Goal: Information Seeking & Learning: Check status

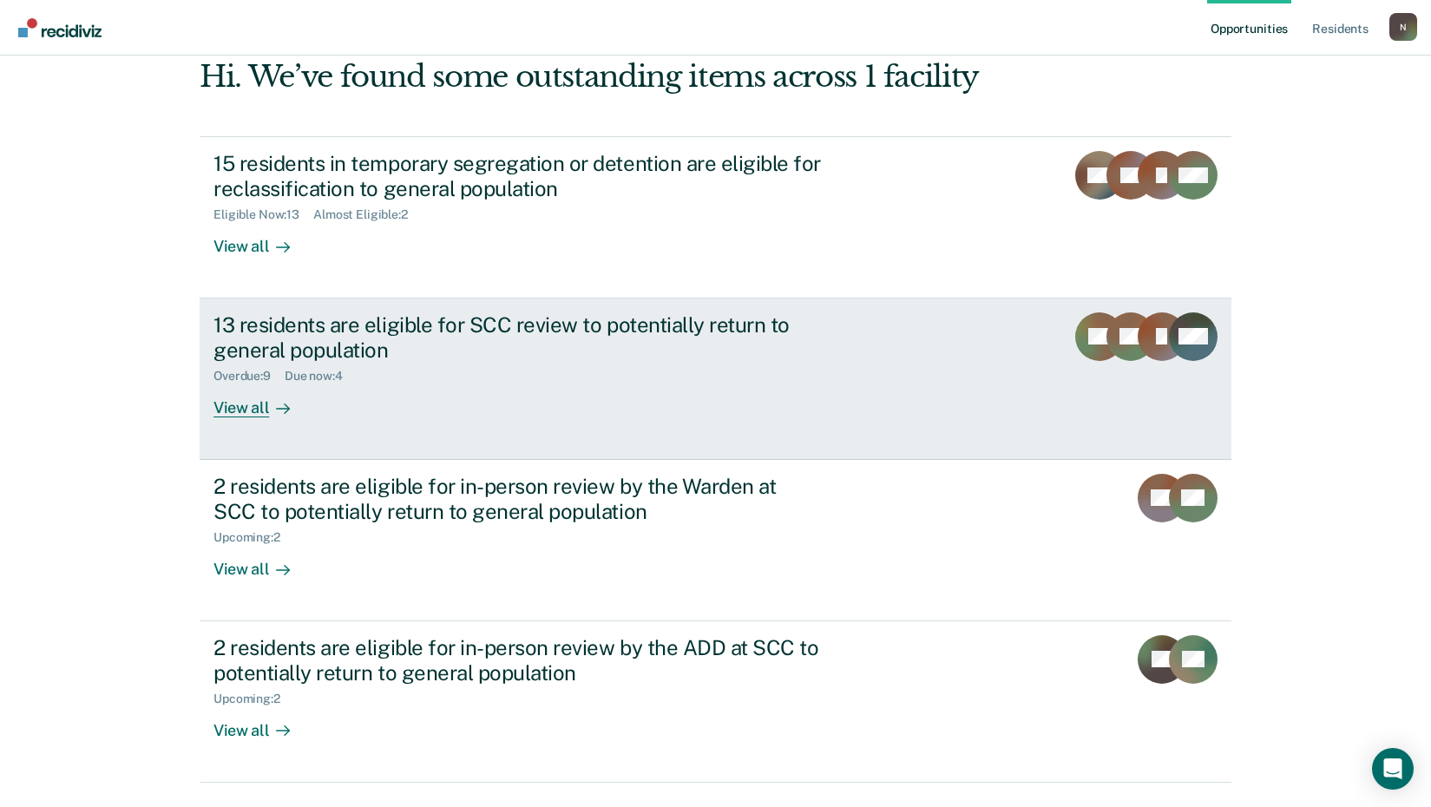
scroll to position [132, 0]
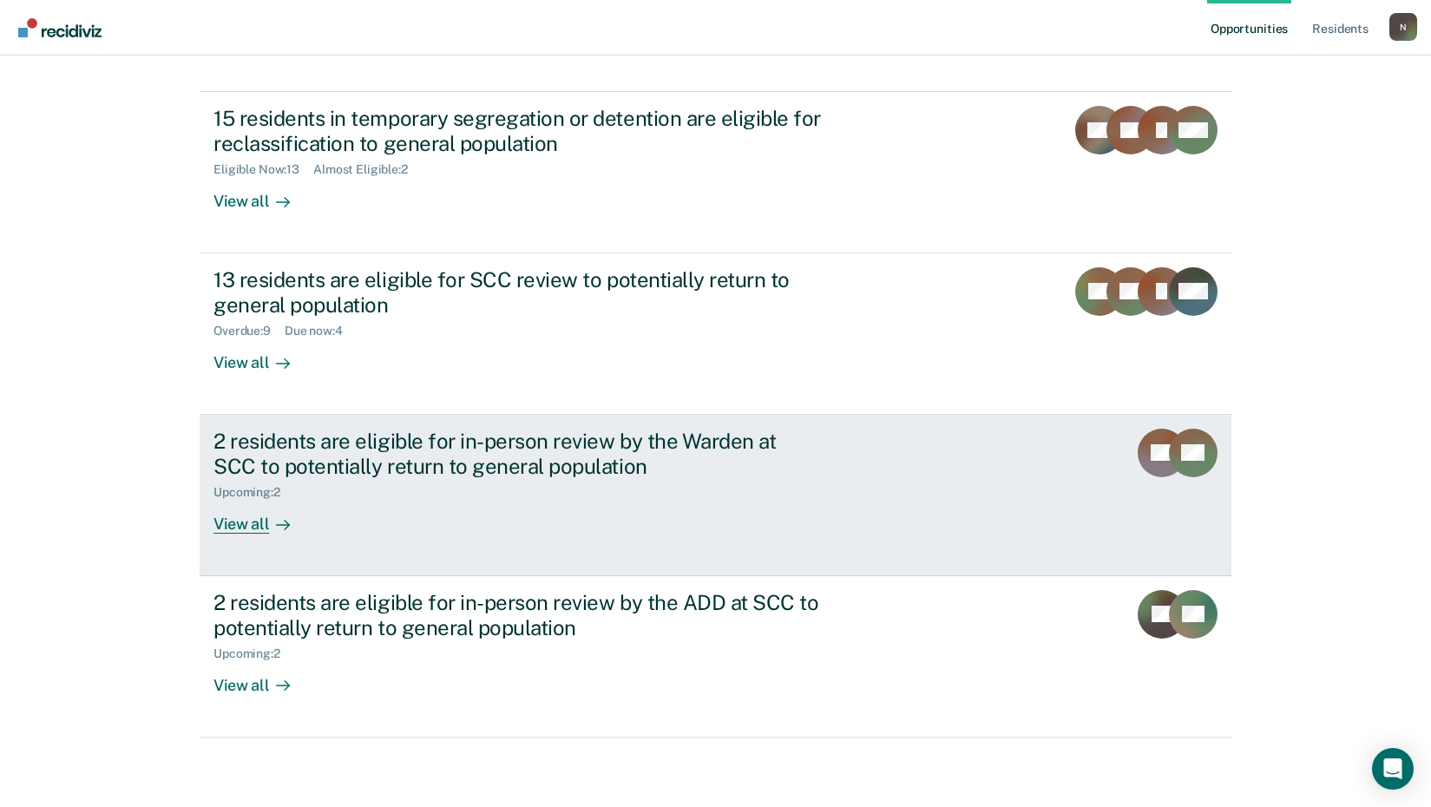
click at [269, 521] on div at bounding box center [279, 524] width 21 height 20
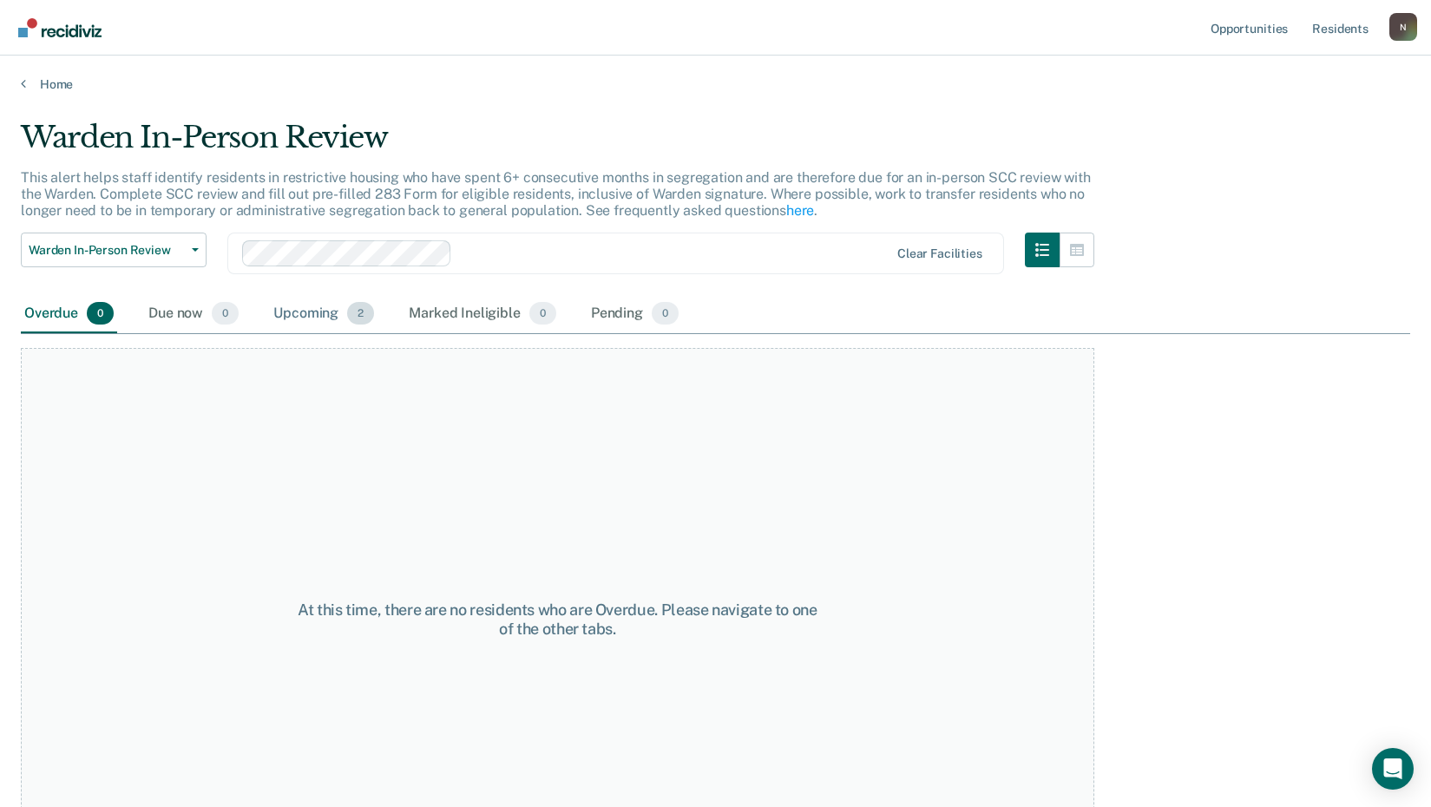
click at [307, 310] on div "Upcoming 2" at bounding box center [324, 314] width 108 height 38
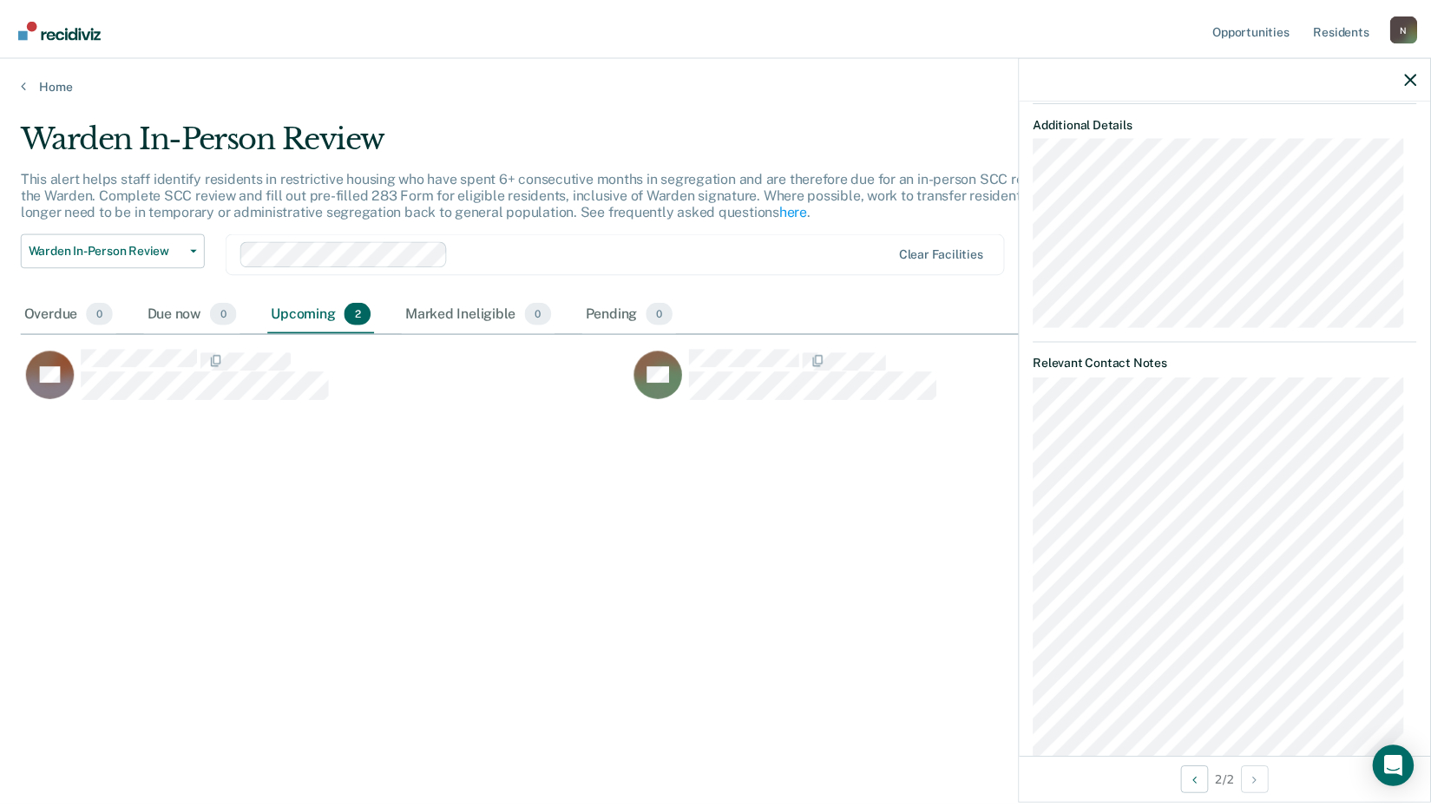
scroll to position [521, 0]
click at [52, 81] on link "Home" at bounding box center [722, 84] width 1402 height 16
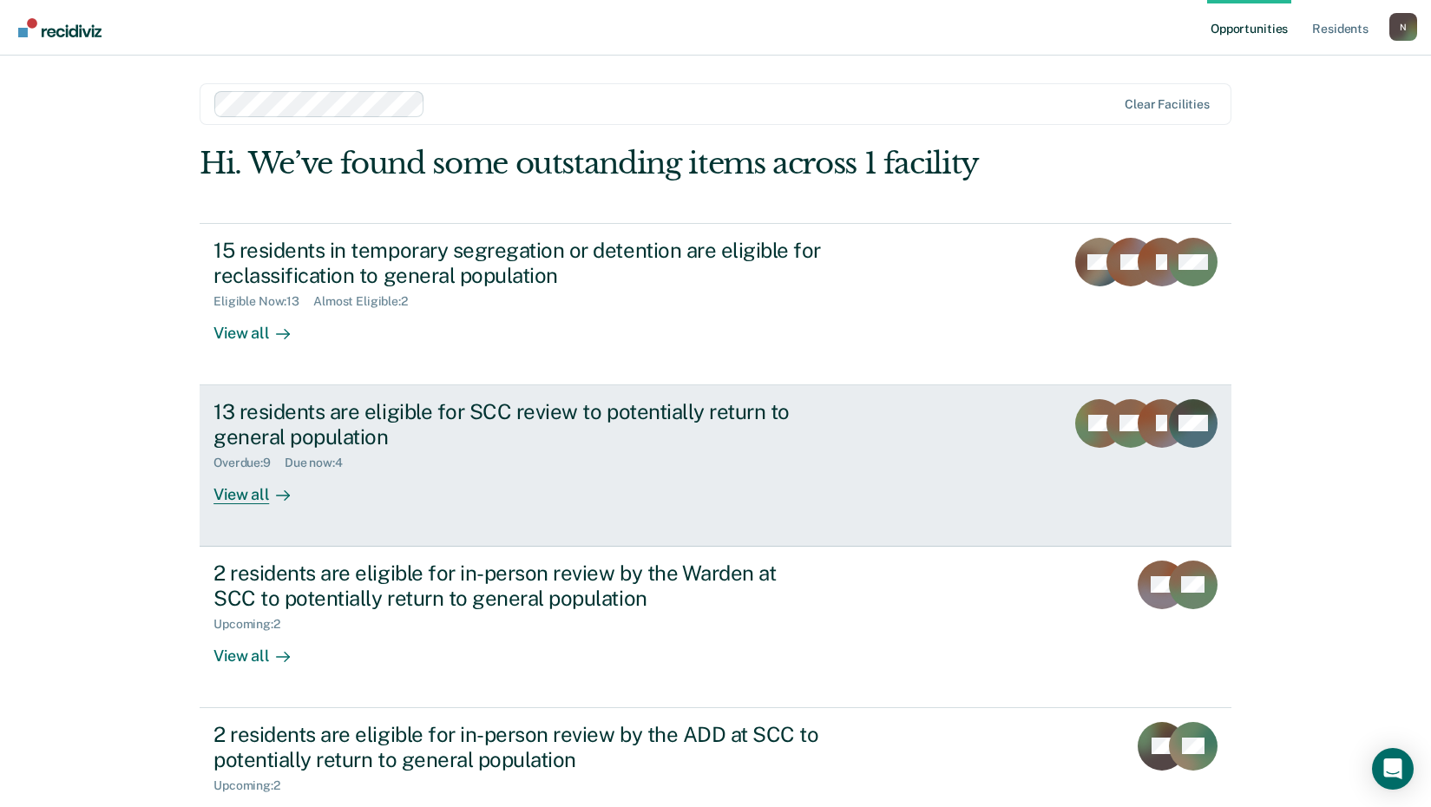
click at [248, 503] on div "View all" at bounding box center [261, 487] width 97 height 34
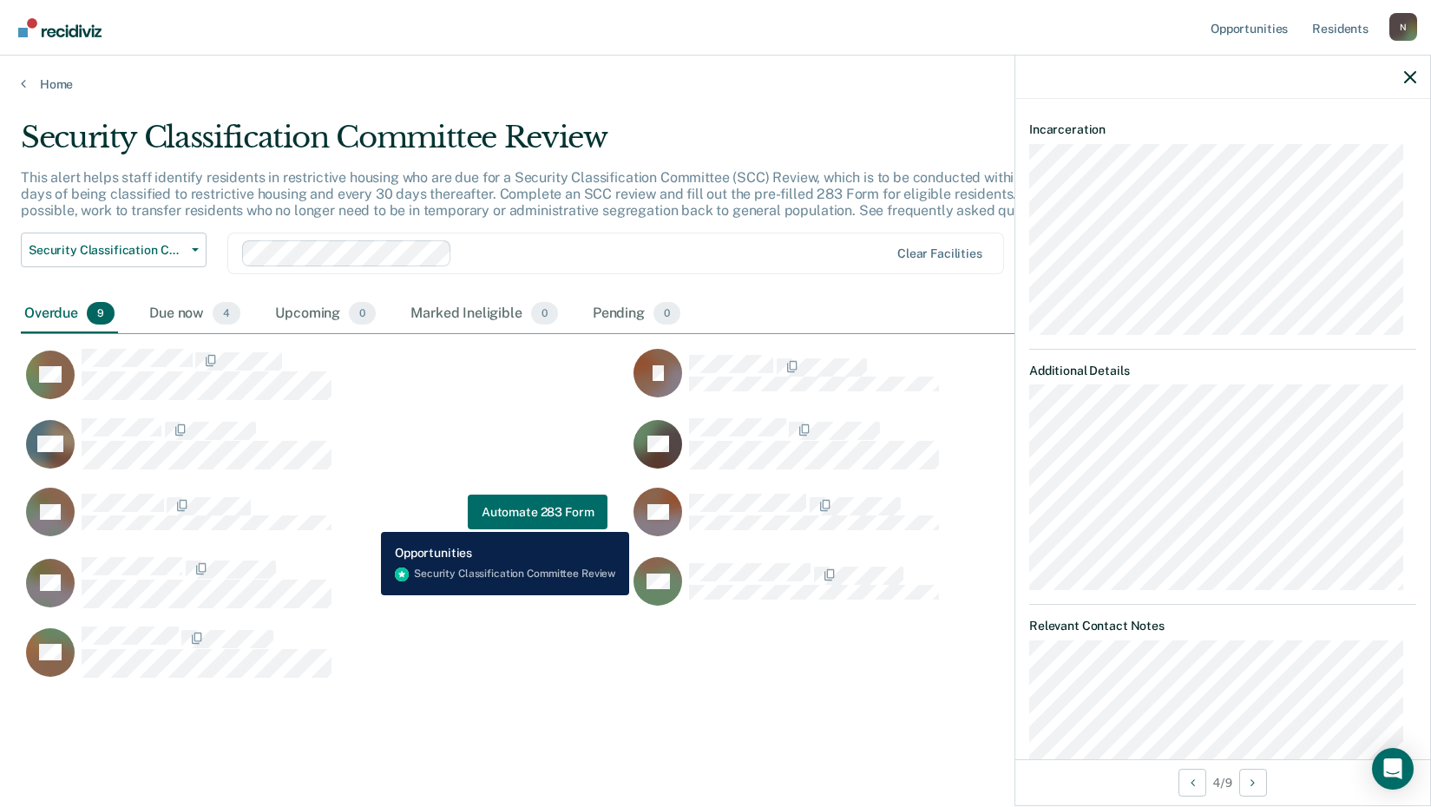
scroll to position [13, 0]
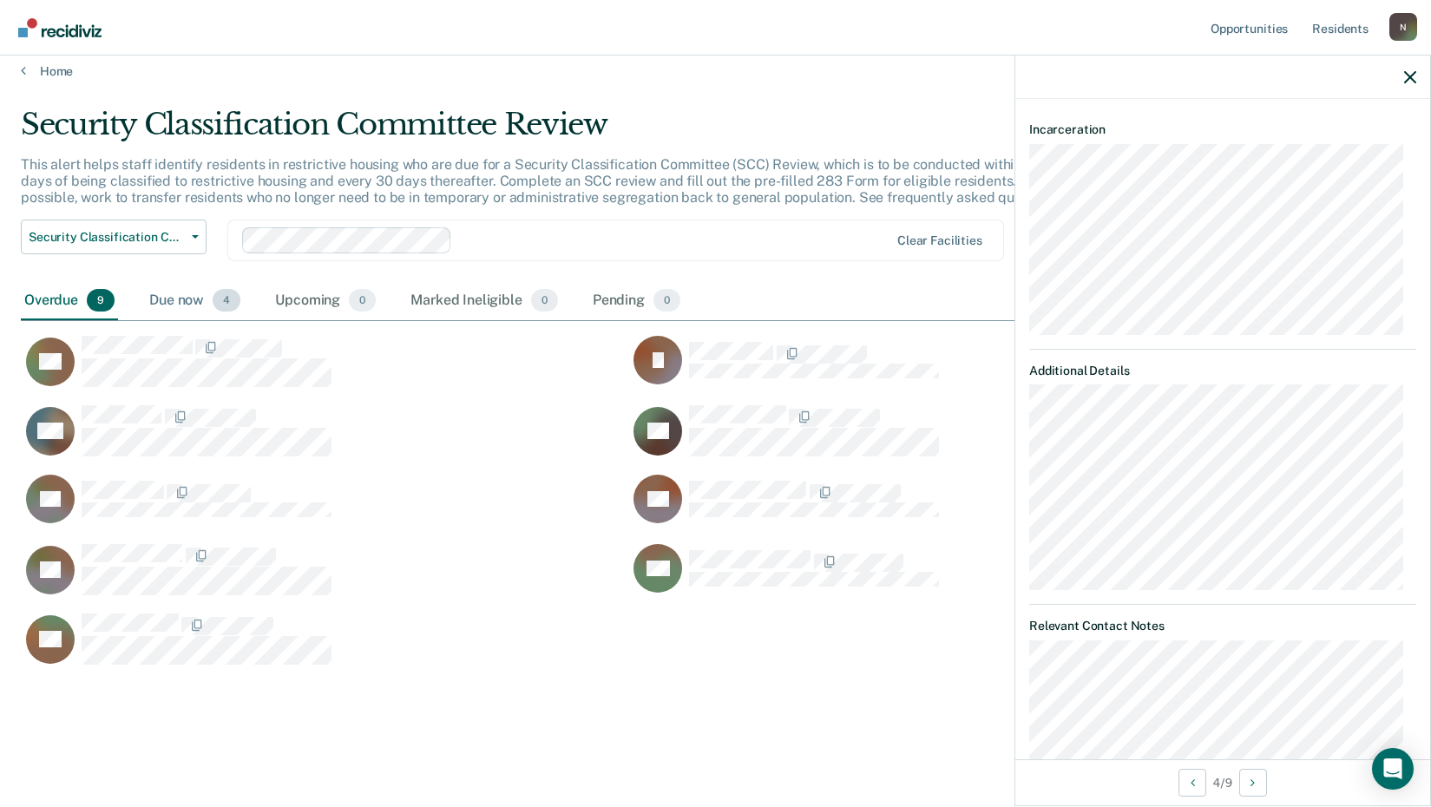
click at [180, 301] on div "Due now 4" at bounding box center [195, 301] width 98 height 38
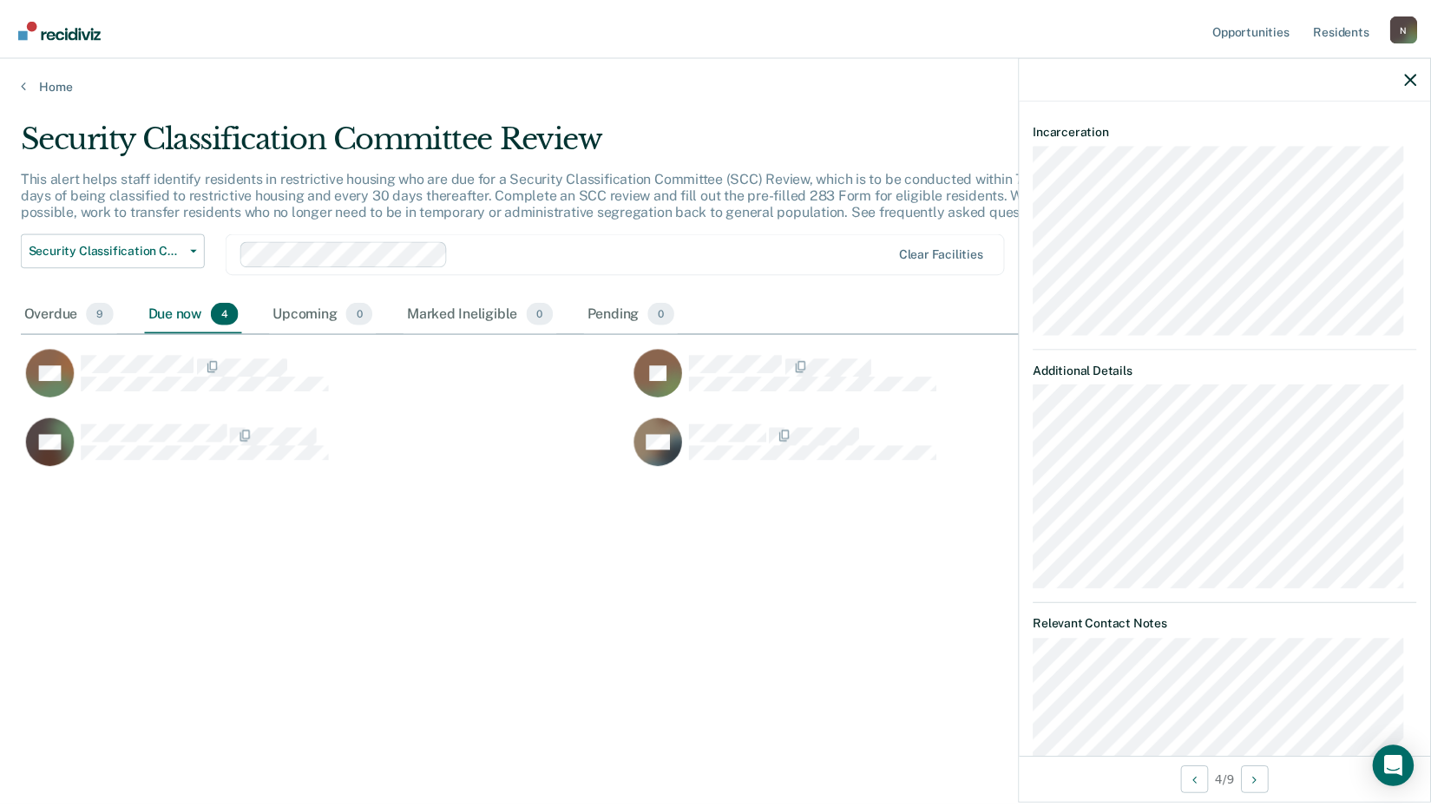
scroll to position [14, 14]
click at [56, 80] on link "Home" at bounding box center [722, 84] width 1402 height 16
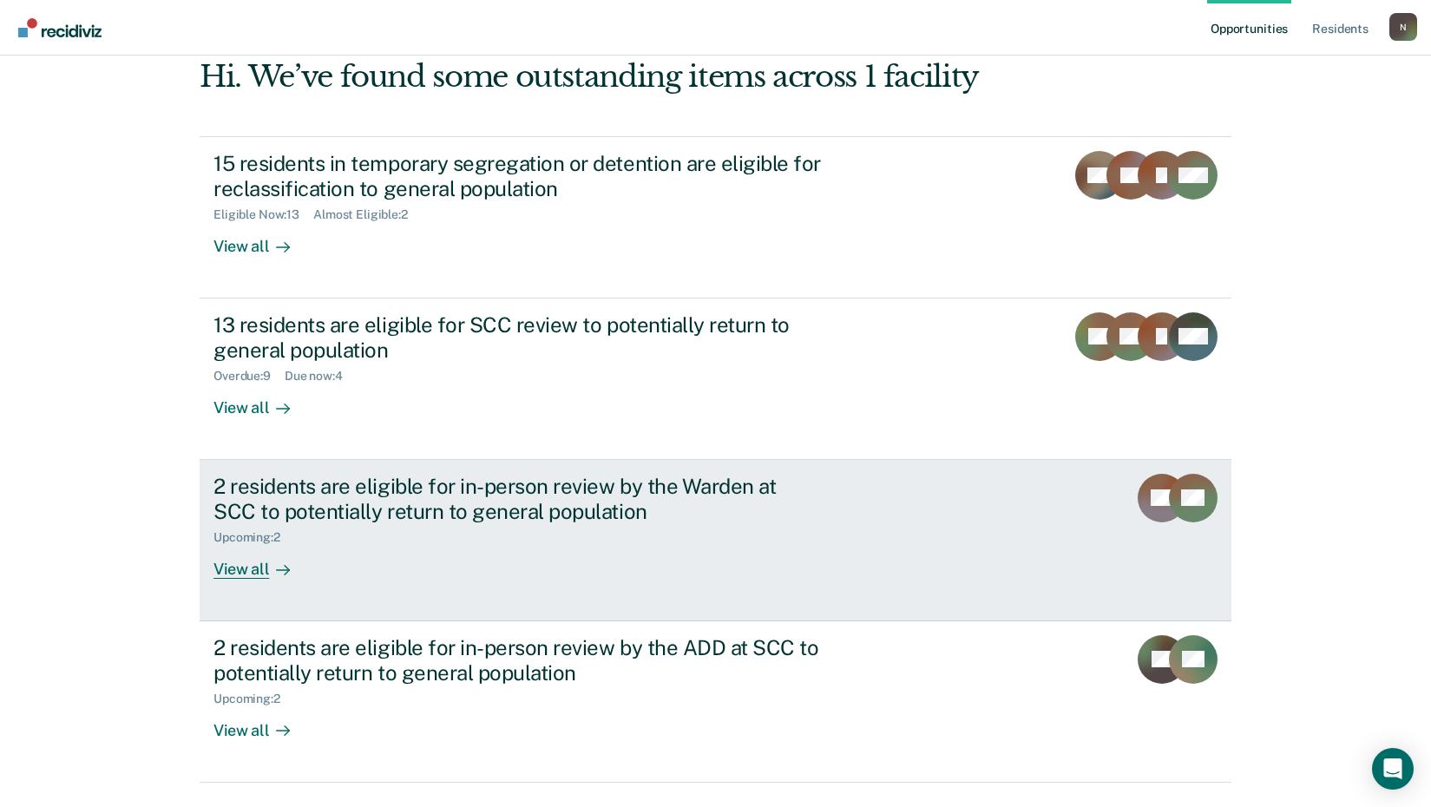
scroll to position [132, 0]
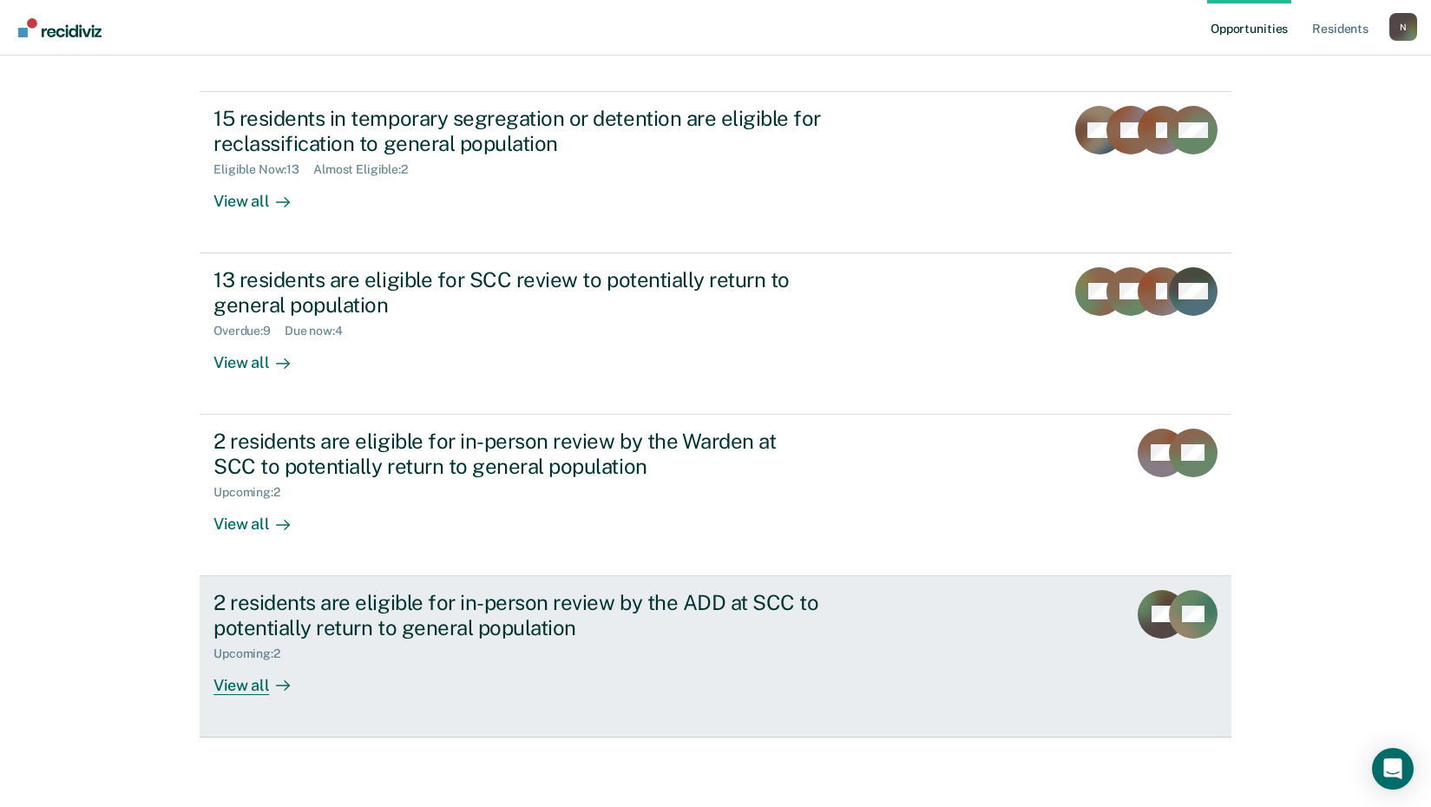
click at [248, 690] on div "View all" at bounding box center [261, 678] width 97 height 34
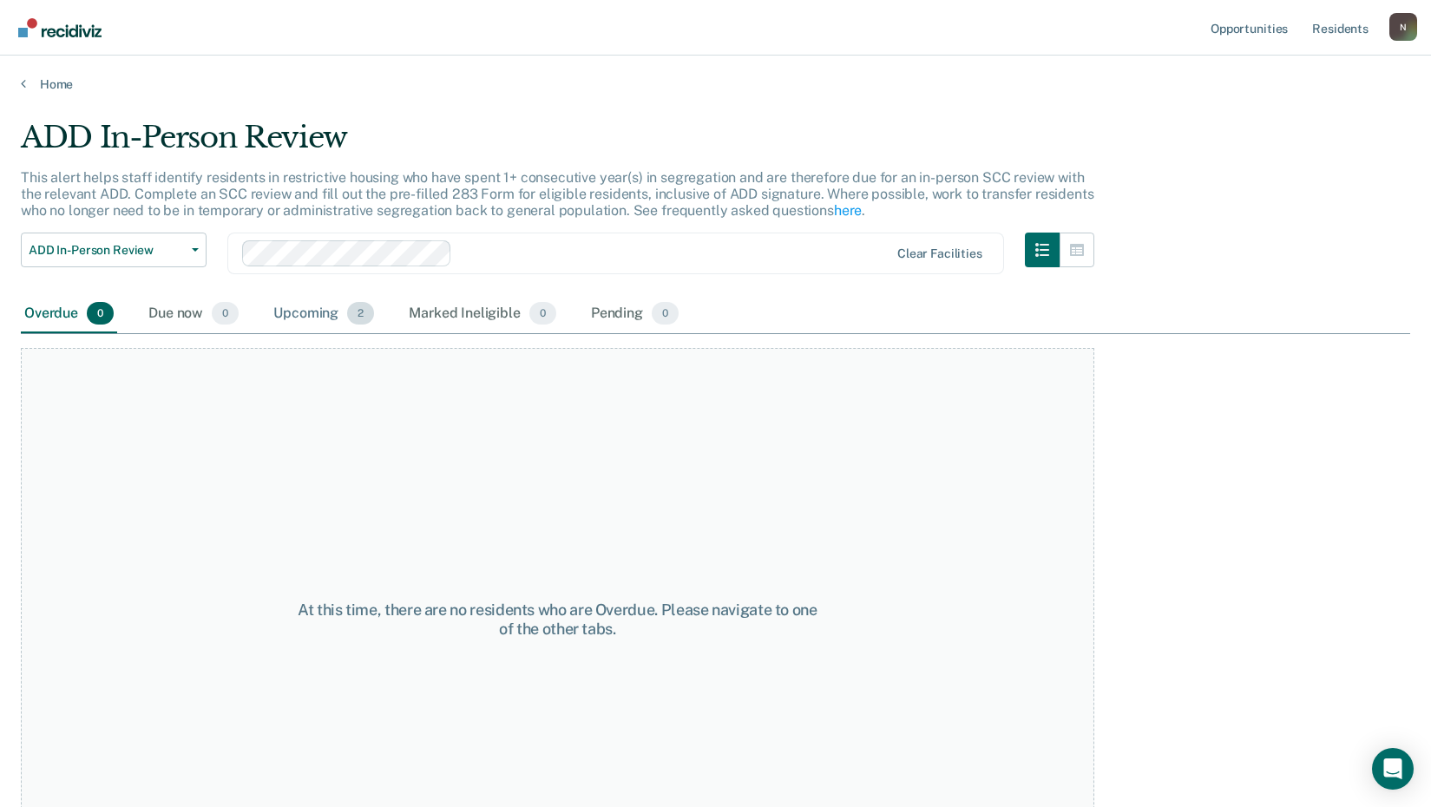
click at [313, 322] on div "Upcoming 2" at bounding box center [324, 314] width 108 height 38
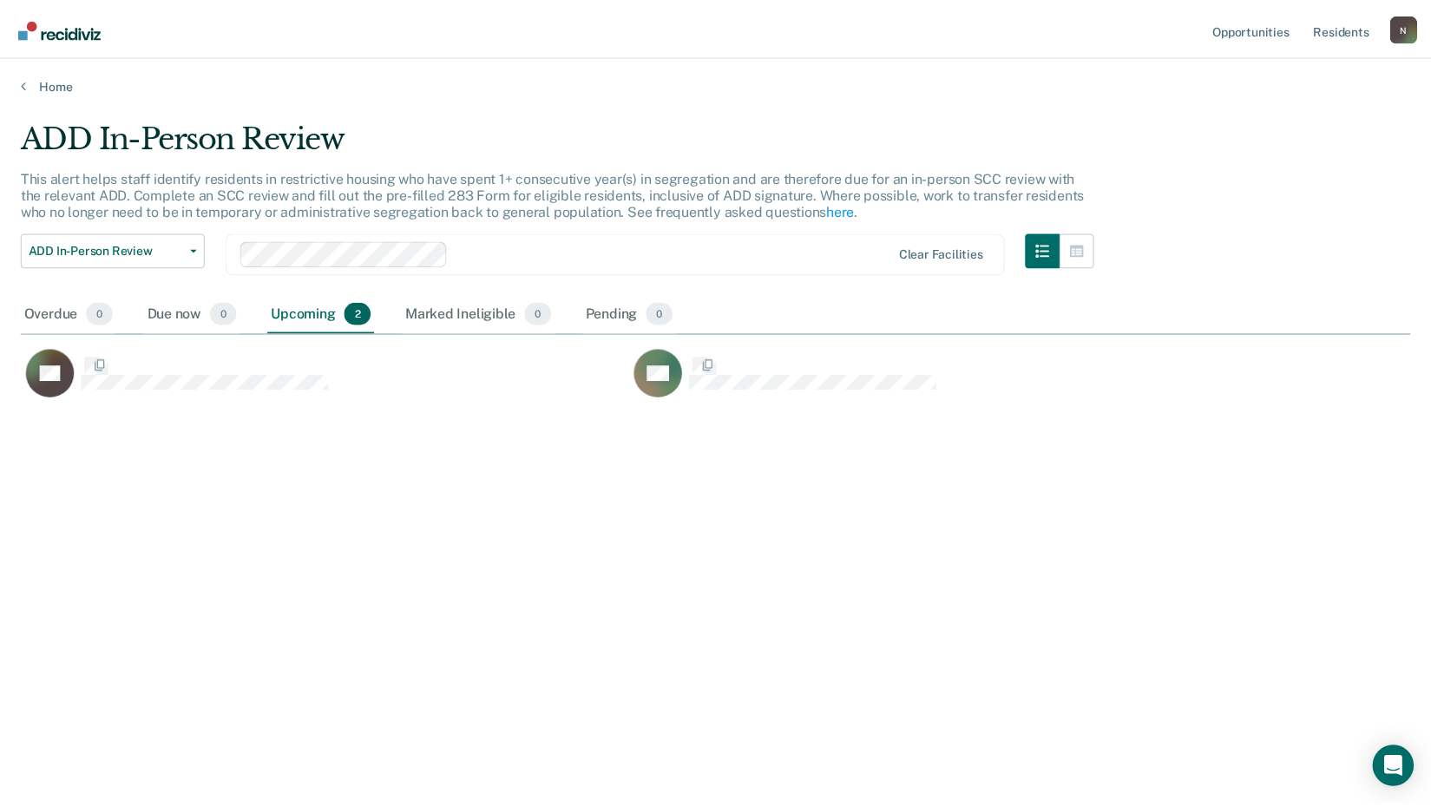
scroll to position [544, 1389]
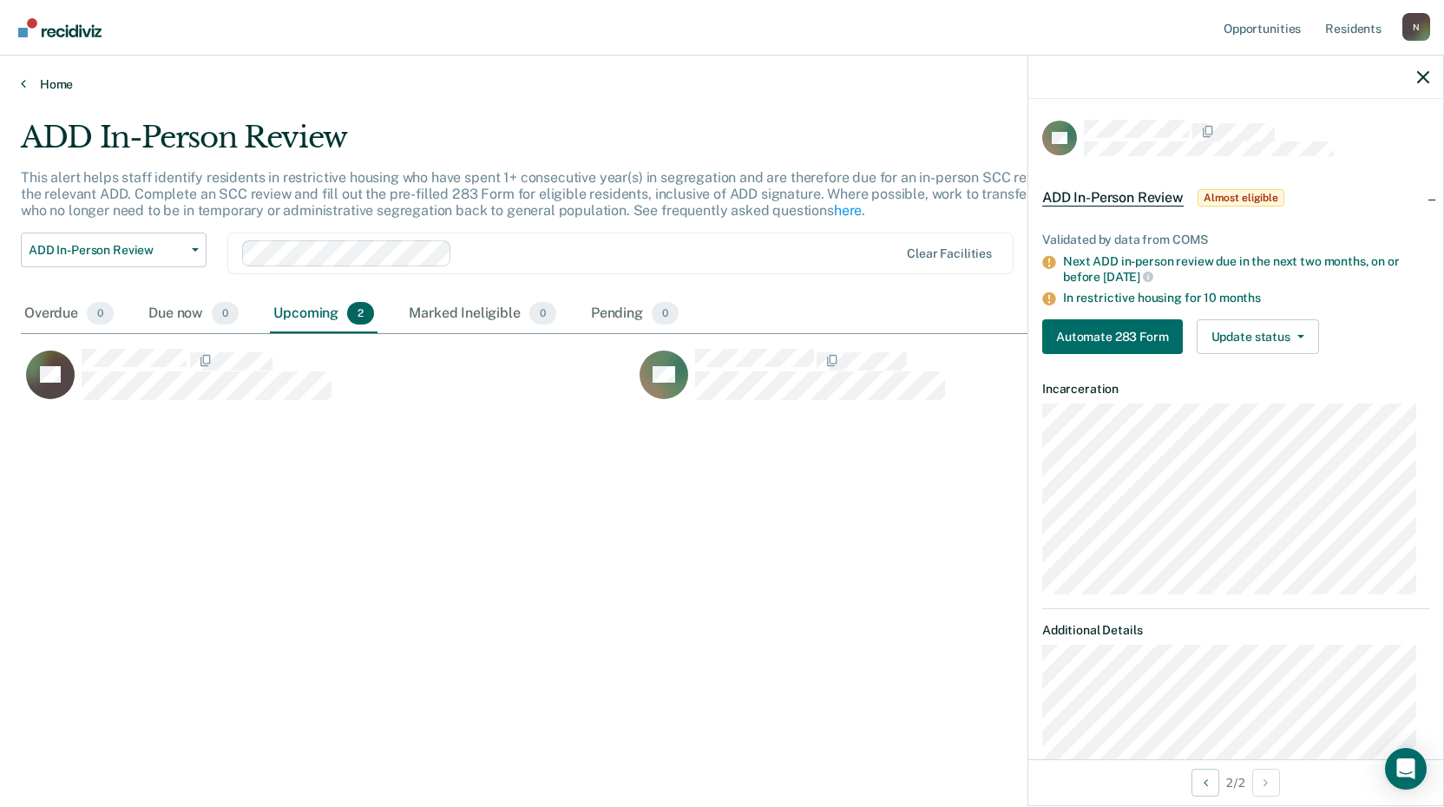
click at [64, 80] on link "Home" at bounding box center [722, 84] width 1402 height 16
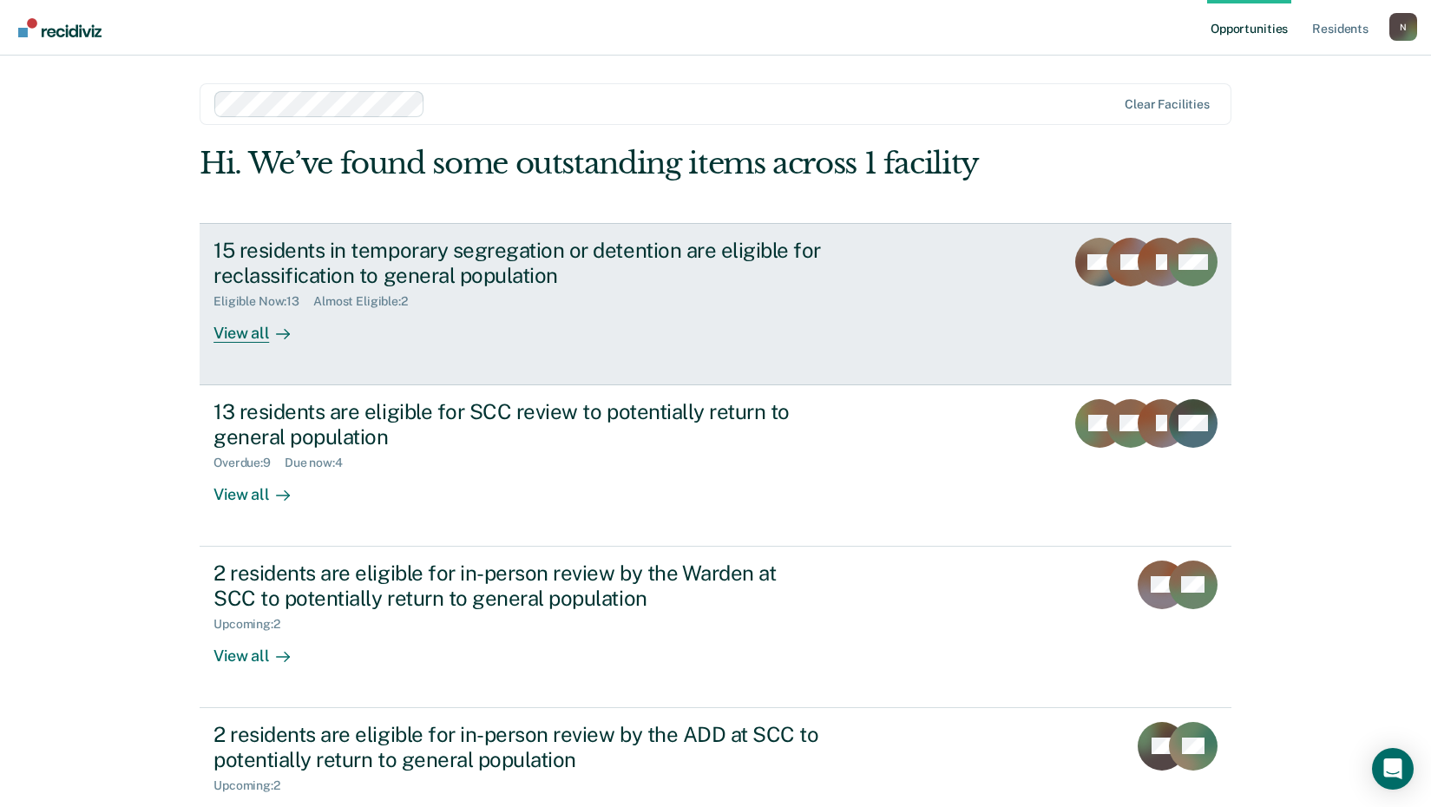
click at [227, 338] on div "View all" at bounding box center [261, 326] width 97 height 34
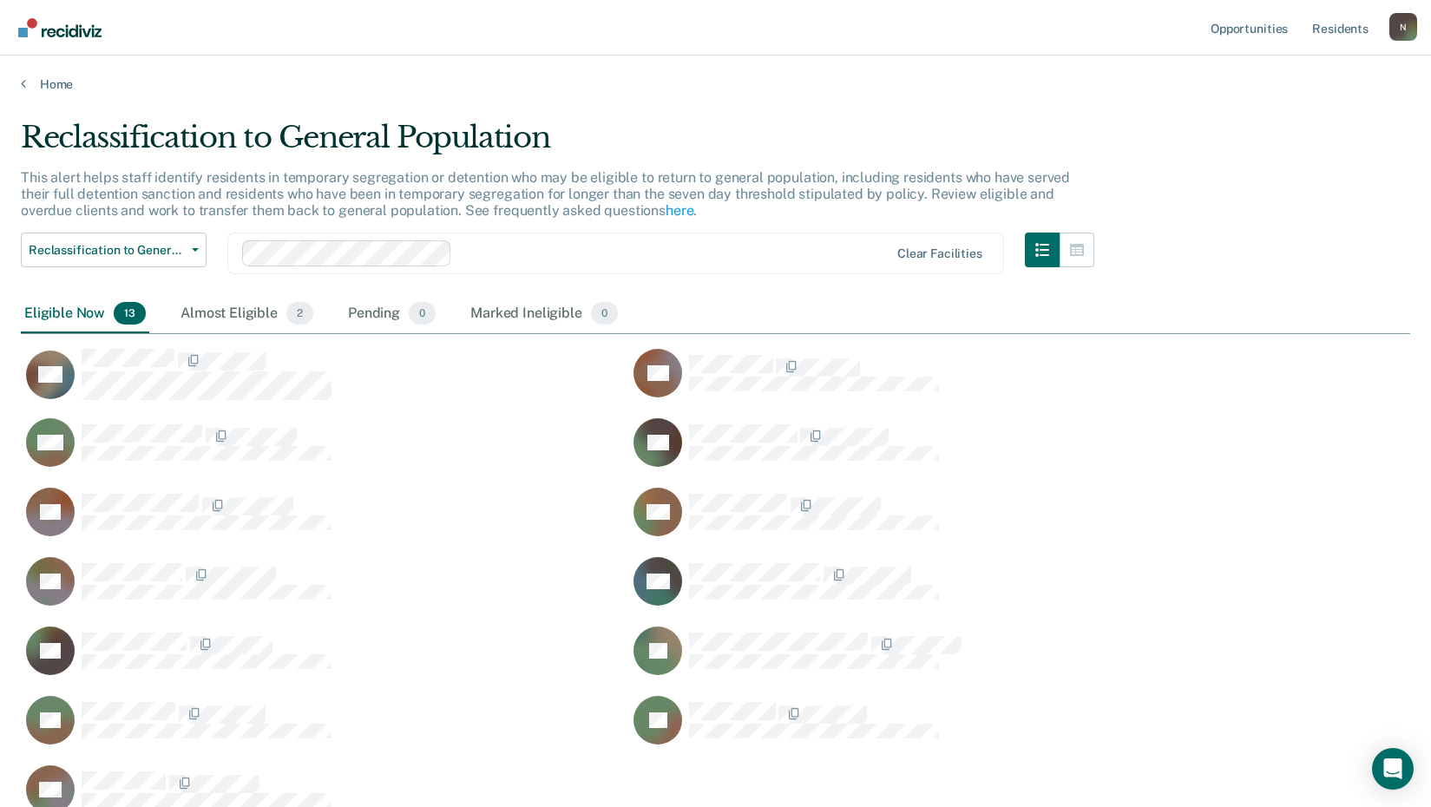
scroll to position [696, 1376]
click at [51, 85] on link "Home" at bounding box center [715, 84] width 1389 height 16
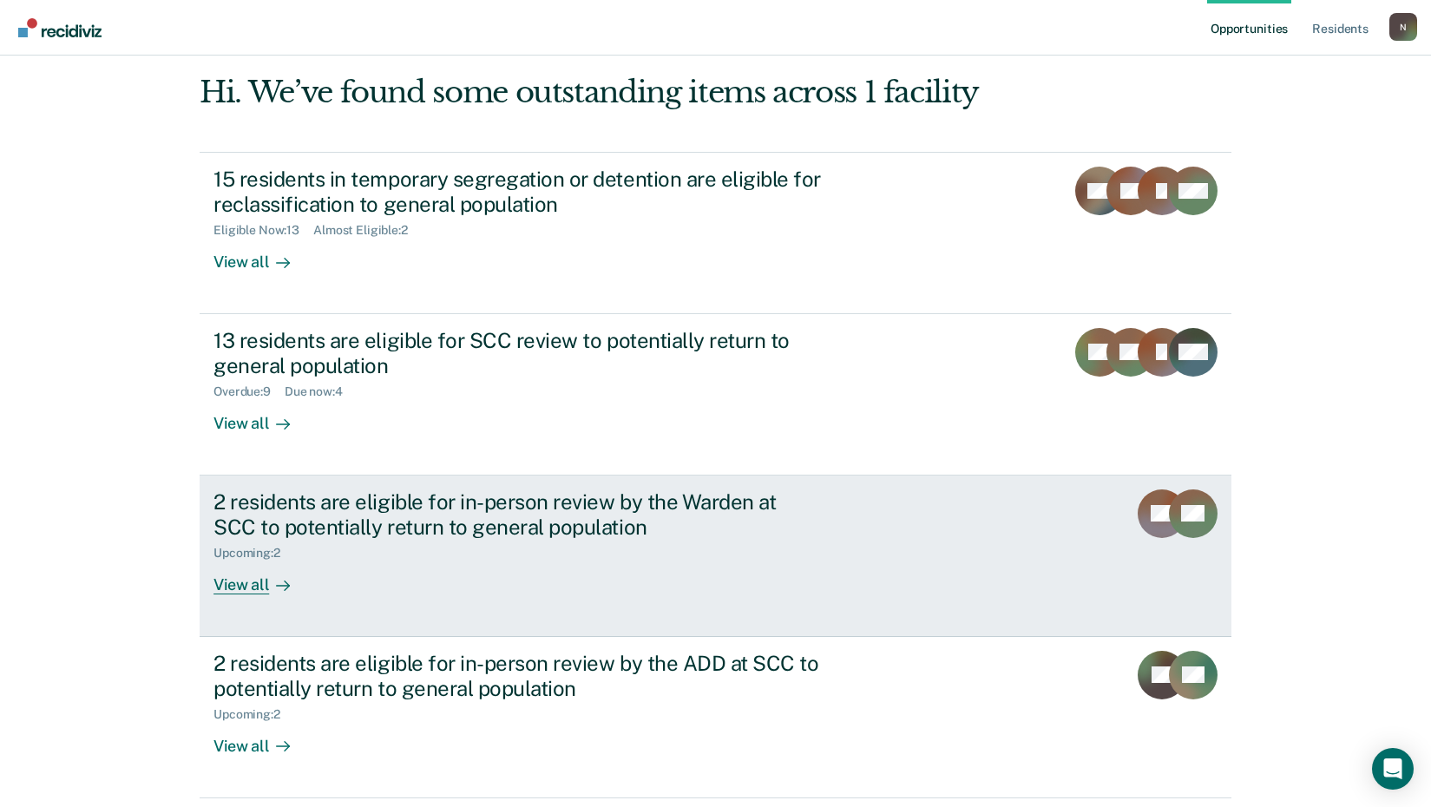
scroll to position [132, 0]
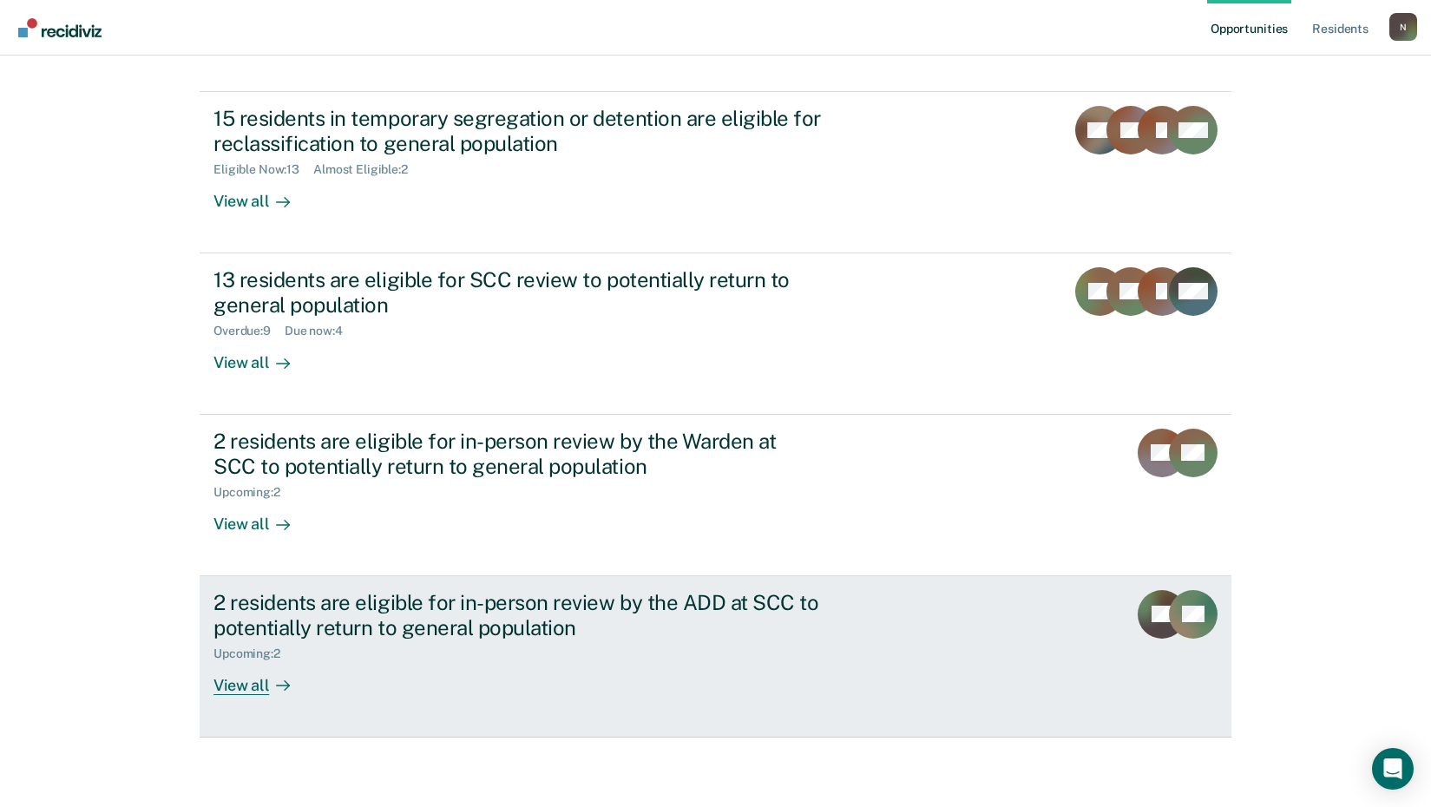
click at [255, 681] on div "View all" at bounding box center [261, 678] width 97 height 34
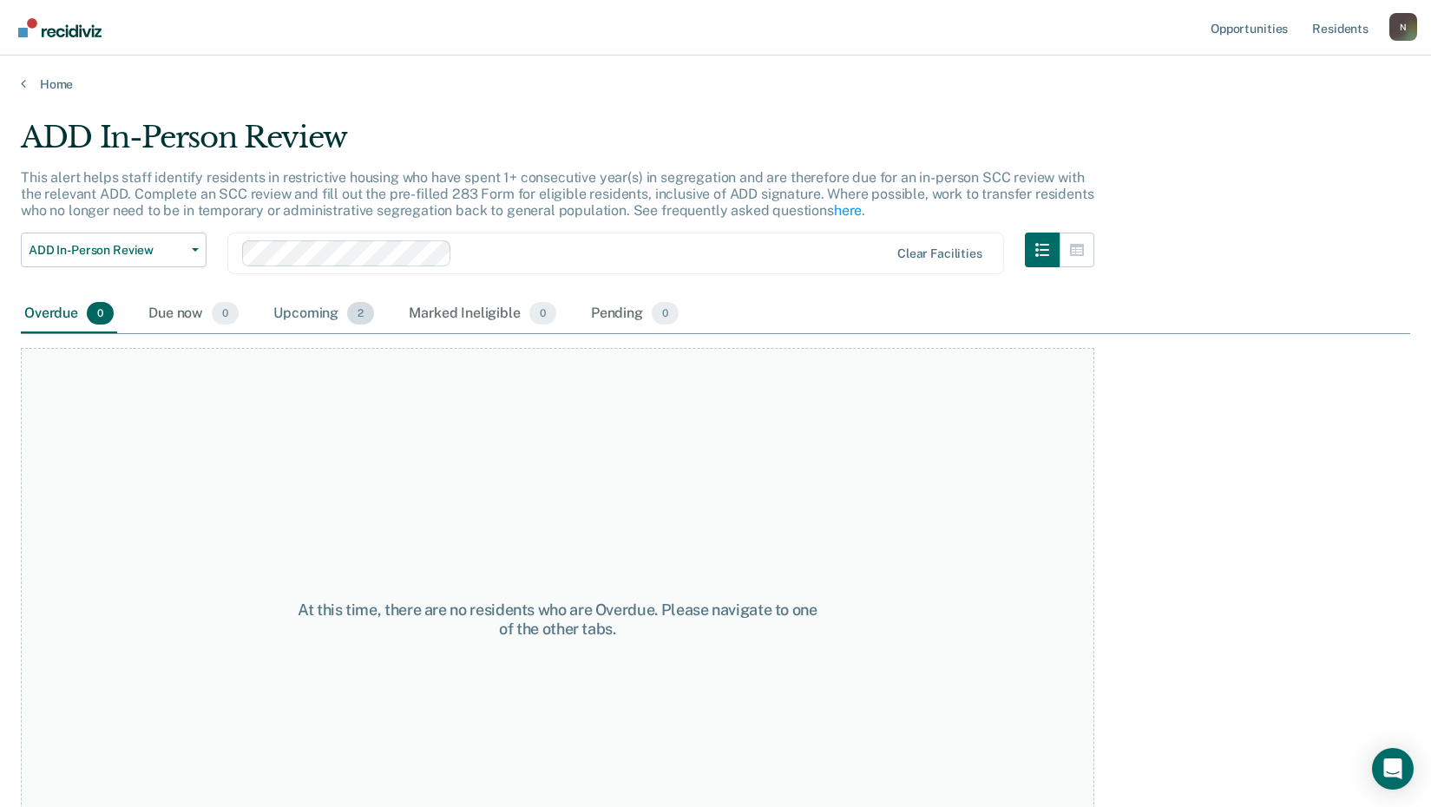
click at [317, 318] on div "Upcoming 2" at bounding box center [324, 314] width 108 height 38
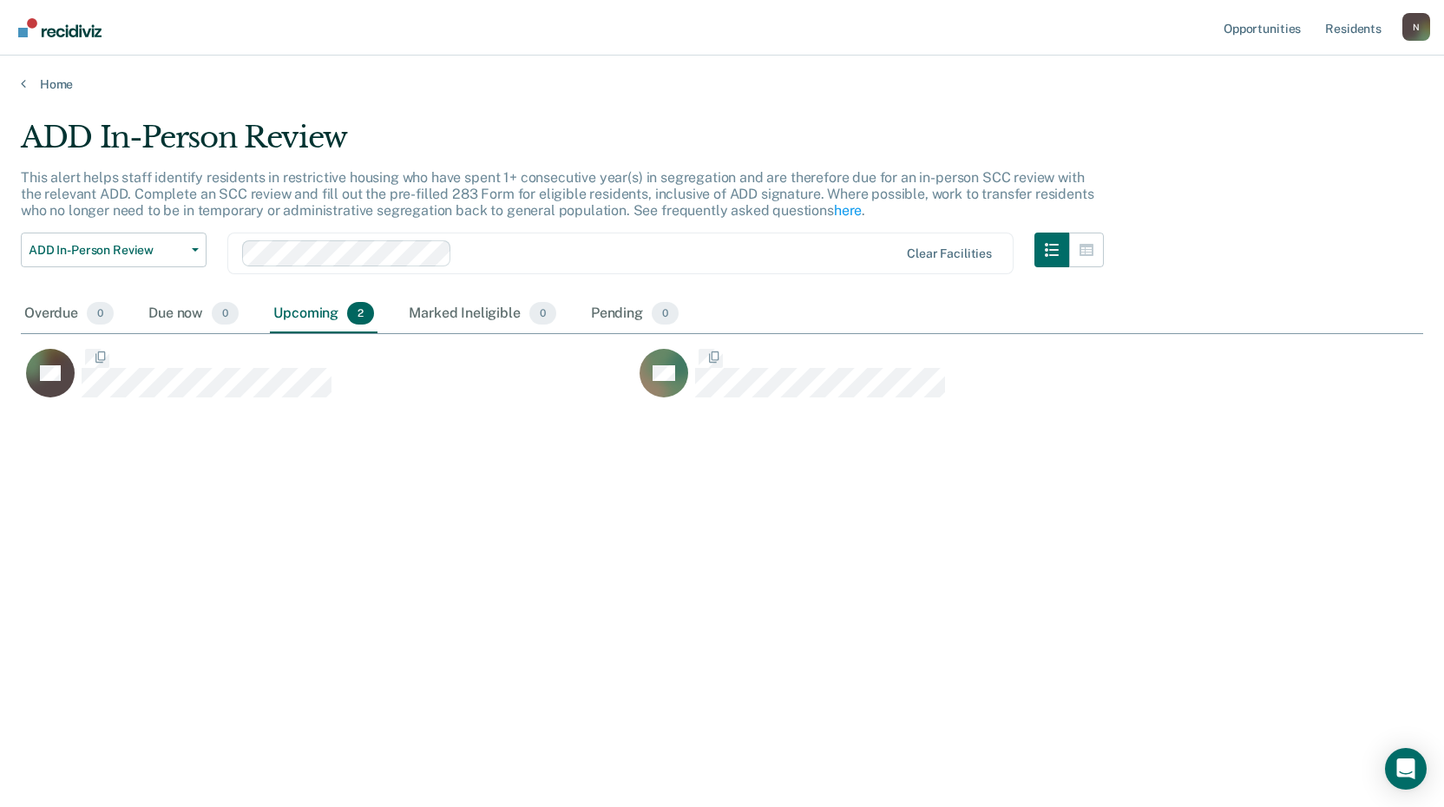
scroll to position [544, 1389]
